Goal: Navigation & Orientation: Find specific page/section

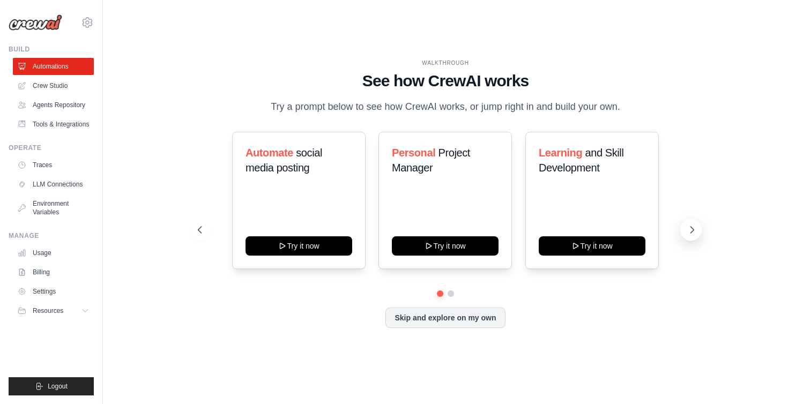
click at [685, 230] on button at bounding box center [691, 229] width 21 height 21
click at [62, 88] on link "Crew Studio" at bounding box center [54, 85] width 81 height 17
click at [54, 87] on link "Crew Studio" at bounding box center [54, 85] width 81 height 17
click at [69, 105] on link "Agents Repository" at bounding box center [54, 105] width 81 height 17
click at [65, 107] on link "Agents Repository" at bounding box center [54, 105] width 81 height 17
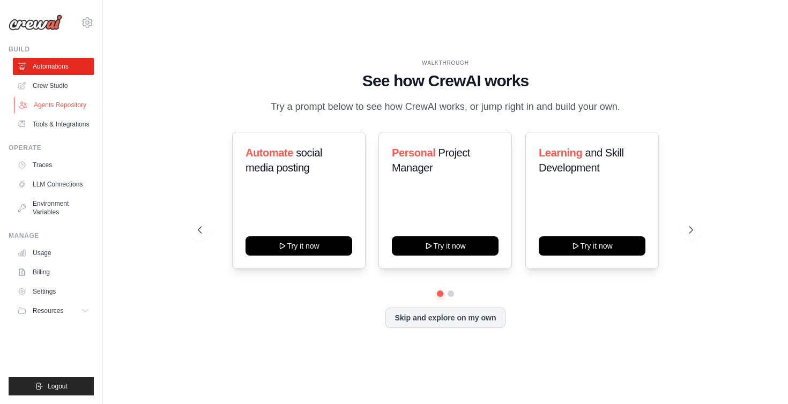
click at [53, 106] on link "Agents Repository" at bounding box center [54, 105] width 81 height 17
click at [54, 120] on link "Tools & Integrations" at bounding box center [54, 124] width 81 height 17
click at [50, 83] on link "Crew Studio" at bounding box center [54, 85] width 81 height 17
click at [40, 167] on link "Traces" at bounding box center [54, 165] width 81 height 17
click at [49, 184] on link "LLM Connections" at bounding box center [54, 184] width 81 height 17
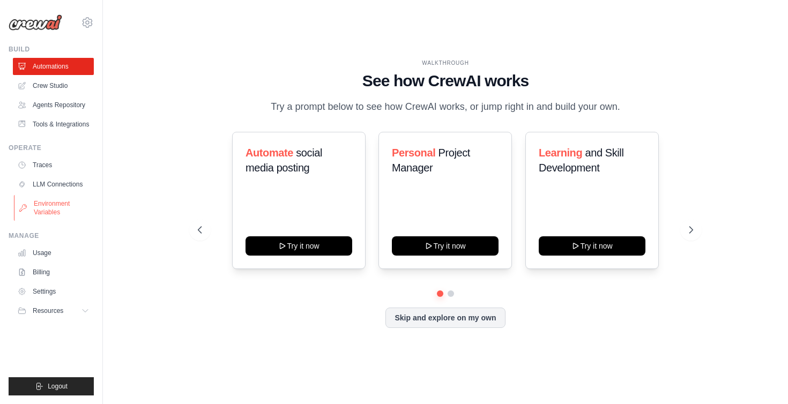
click at [50, 210] on link "Environment Variables" at bounding box center [54, 208] width 81 height 26
click at [46, 254] on link "Usage" at bounding box center [54, 253] width 81 height 17
click at [56, 104] on link "Agents Repository" at bounding box center [54, 105] width 81 height 17
